Goal: Check status

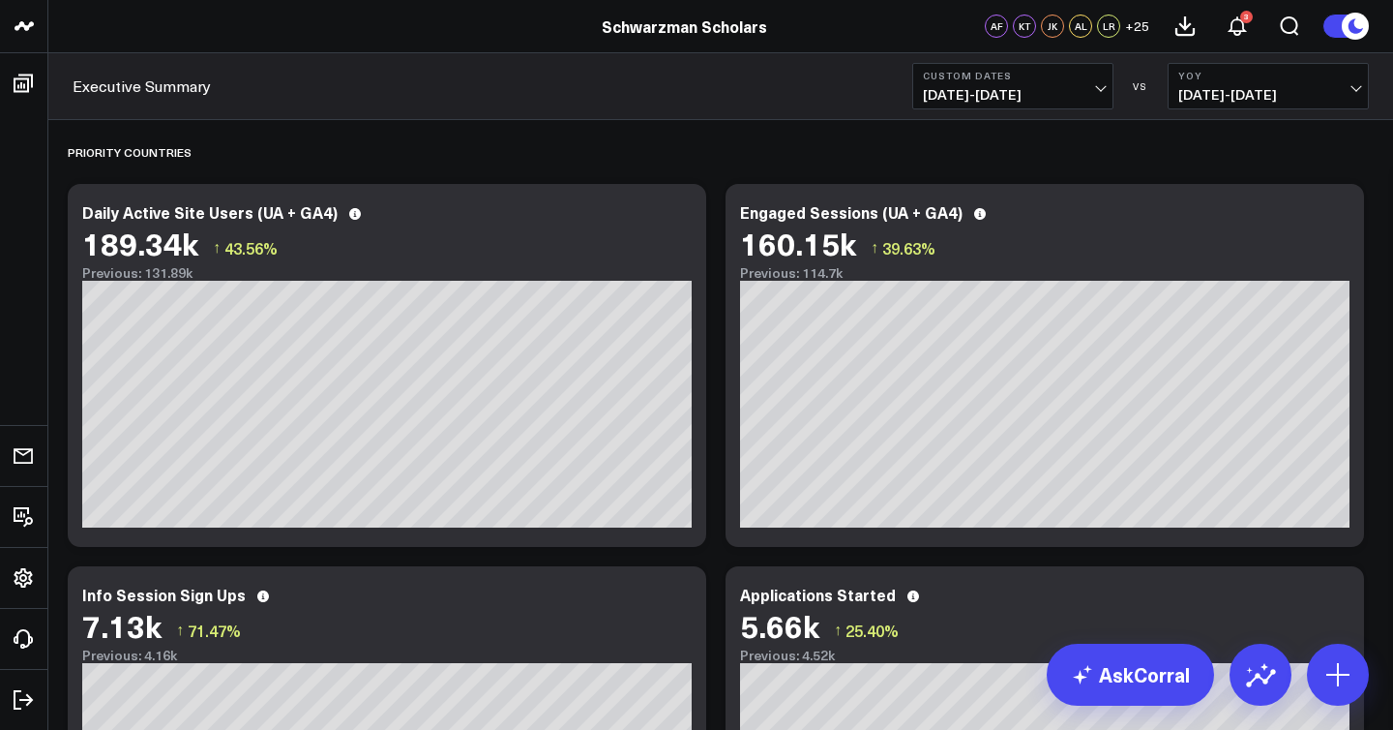
click at [1090, 89] on span "[DATE] - [DATE]" at bounding box center [1013, 94] width 180 height 15
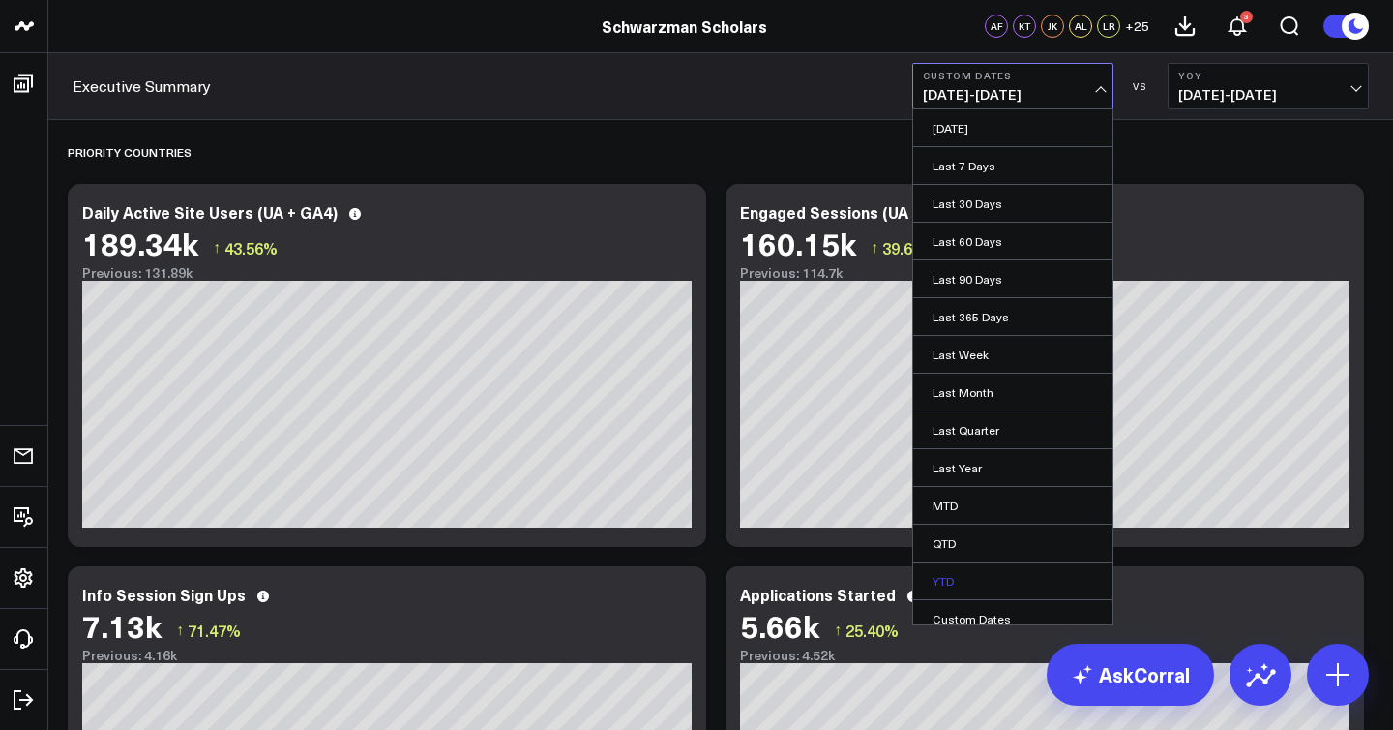
click at [990, 573] on link "YTD" at bounding box center [1012, 580] width 199 height 37
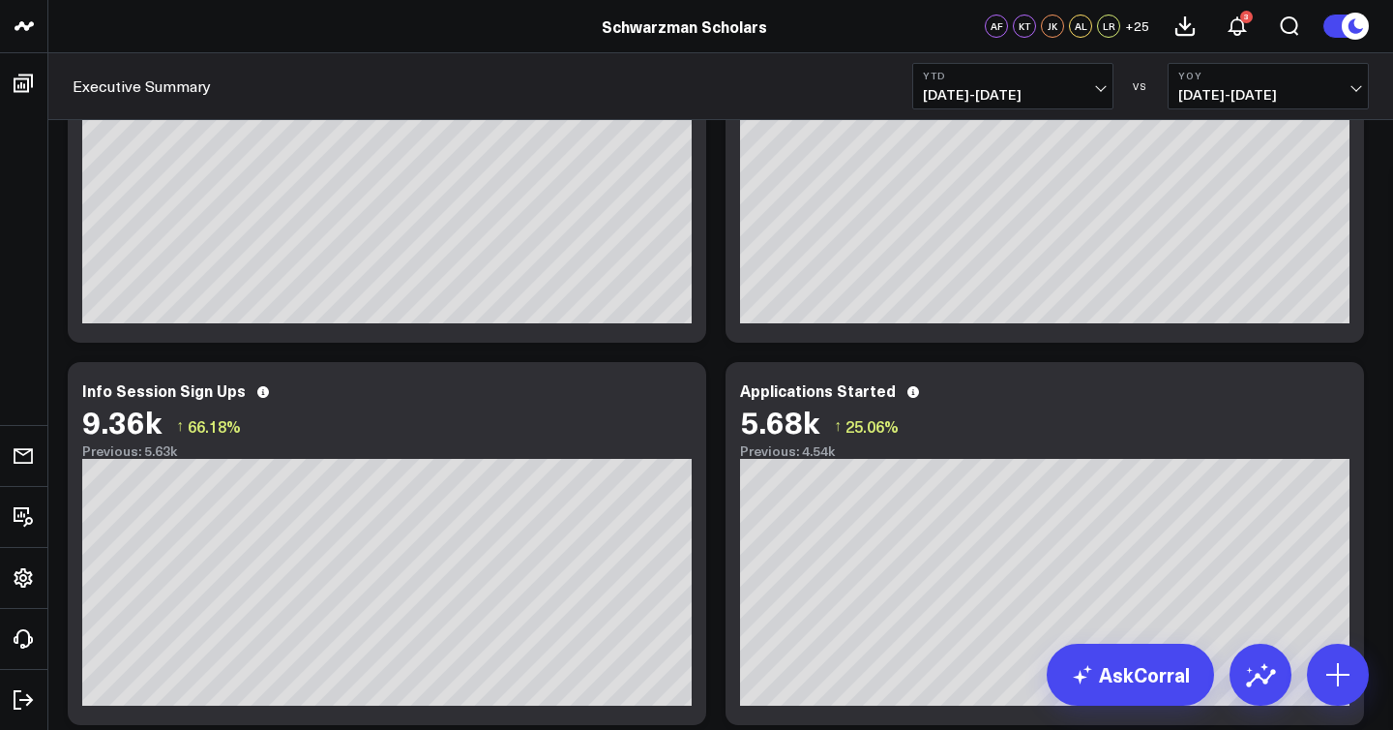
scroll to position [199, 0]
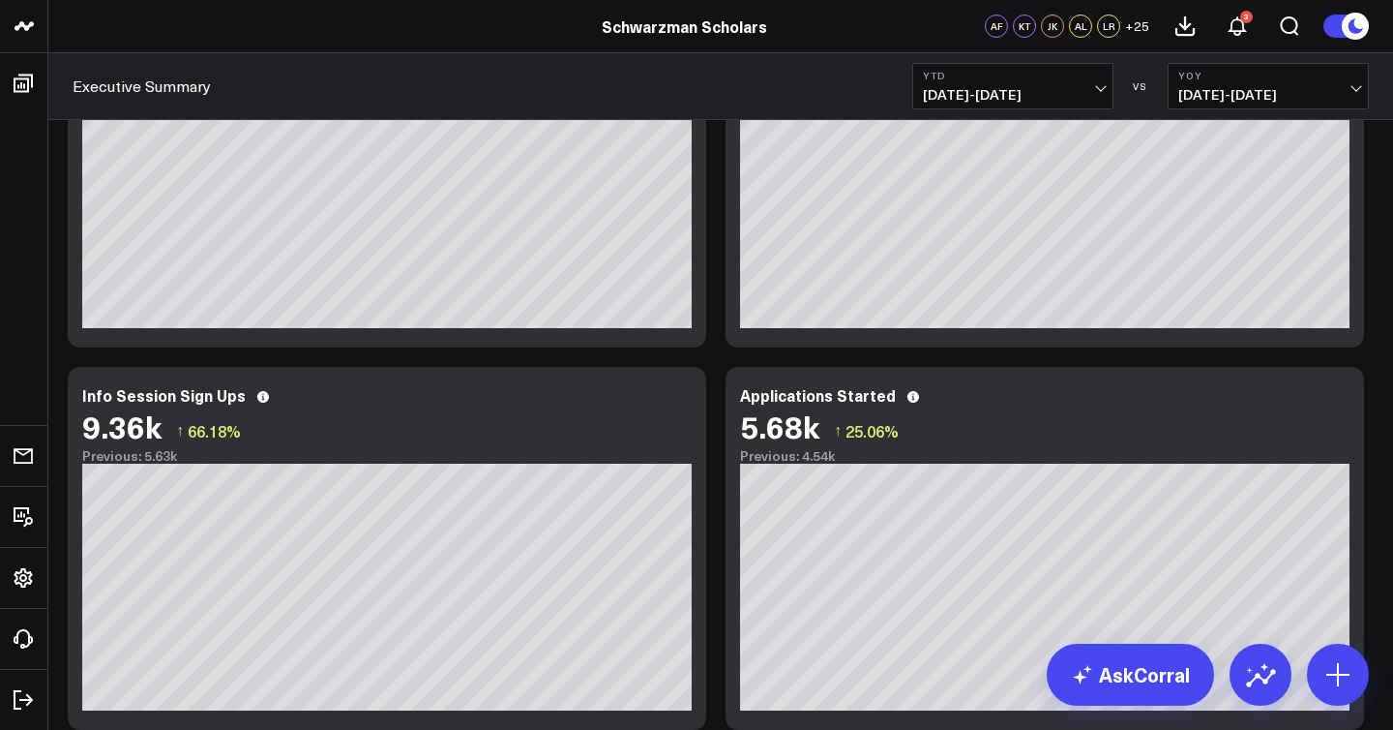
click at [1033, 97] on span "[DATE] - [DATE]" at bounding box center [1013, 94] width 180 height 15
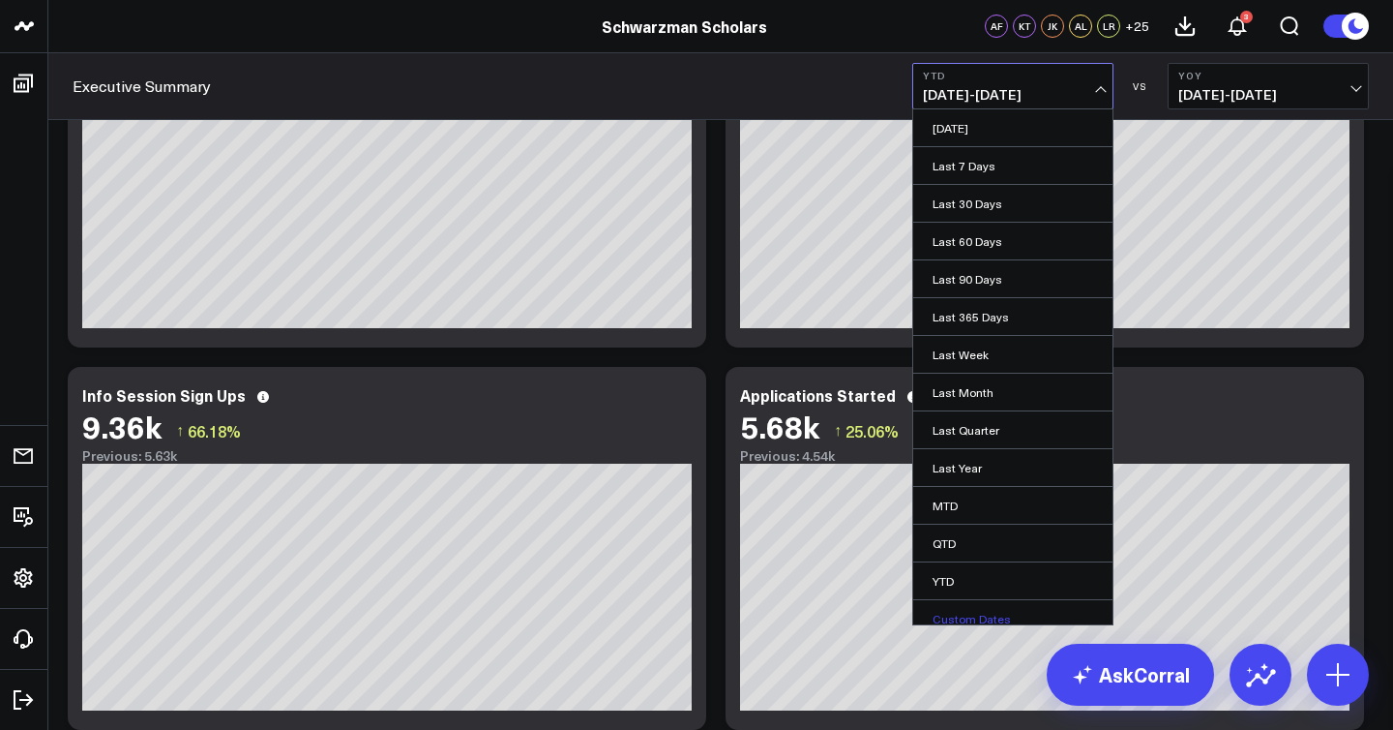
click at [981, 621] on link "Custom Dates" at bounding box center [1012, 618] width 199 height 37
select select "8"
select select "2025"
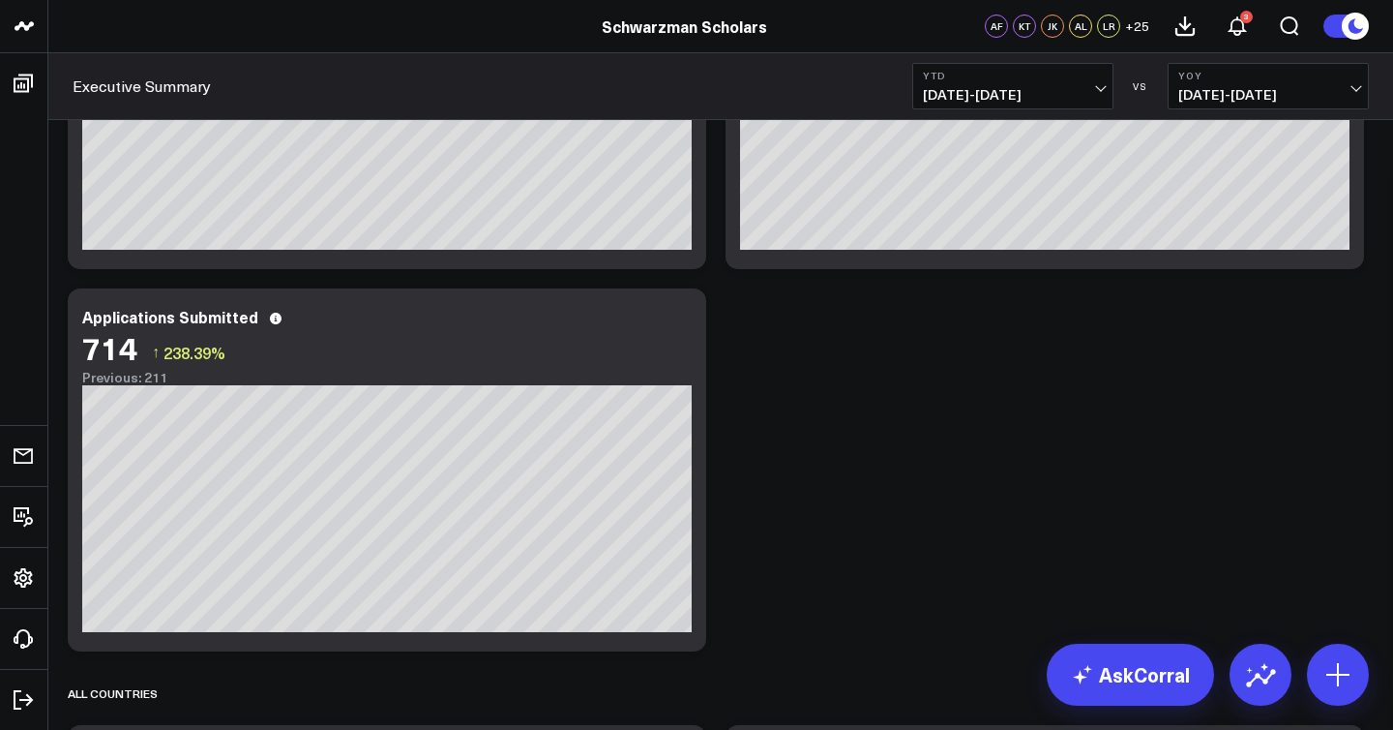
scroll to position [658, 0]
